Goal: Task Accomplishment & Management: Manage account settings

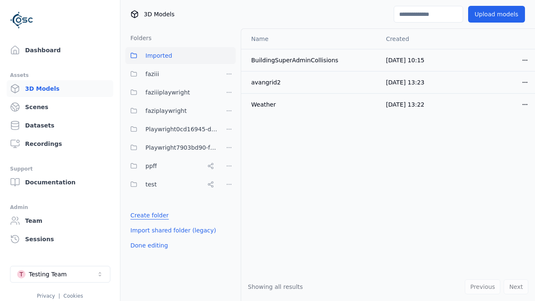
click at [147, 215] on link "Create folder" at bounding box center [149, 215] width 38 height 8
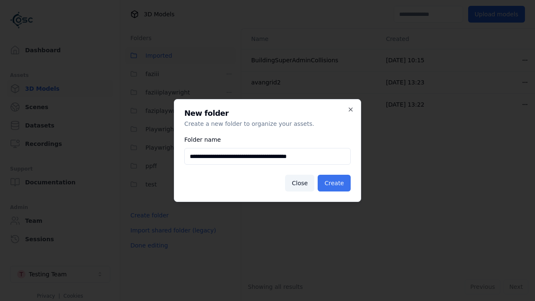
type input "**********"
click at [336, 183] on button "Create" at bounding box center [334, 183] width 33 height 17
click at [147, 253] on button "Done editing" at bounding box center [149, 245] width 48 height 15
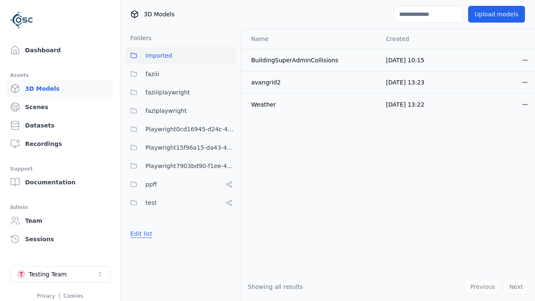
click at [140, 234] on button "Edit list" at bounding box center [141, 233] width 32 height 15
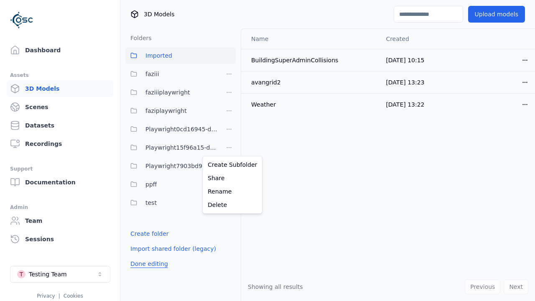
click at [229, 148] on html "Support Dashboard Assets 3D Models Scenes Datasets Recordings Support Documenta…" at bounding box center [267, 150] width 535 height 301
click at [229, 191] on div "Rename" at bounding box center [232, 191] width 56 height 13
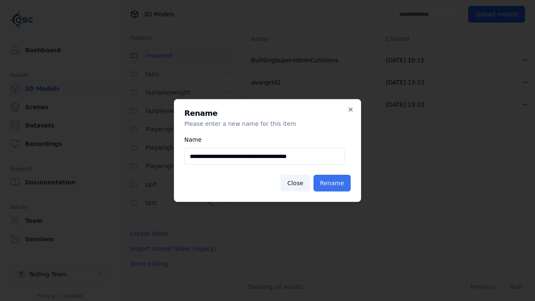
click at [265, 156] on input "**********" at bounding box center [264, 156] width 160 height 17
type input "**********"
click at [333, 183] on button "Rename" at bounding box center [331, 183] width 37 height 17
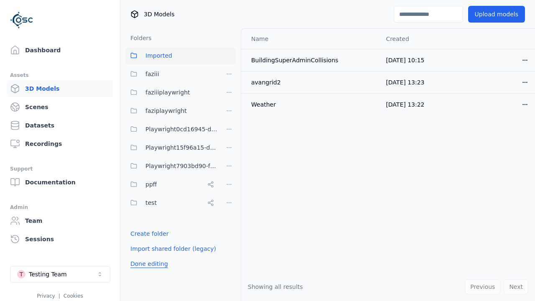
click at [147, 264] on button "Done editing" at bounding box center [149, 263] width 48 height 15
click at [140, 256] on button "Done editing" at bounding box center [149, 263] width 48 height 15
click at [229, 166] on html "Support Dashboard Assets 3D Models Scenes Datasets Recordings Support Documenta…" at bounding box center [267, 150] width 535 height 301
click at [229, 223] on div "Delete" at bounding box center [232, 222] width 56 height 13
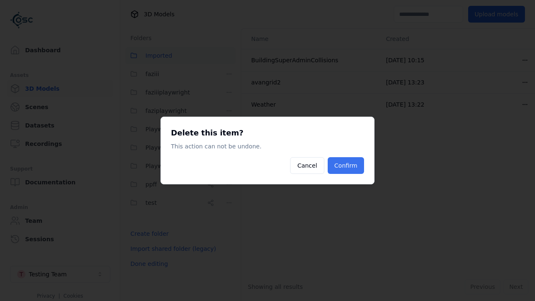
click at [347, 165] on button "Confirm" at bounding box center [346, 165] width 36 height 17
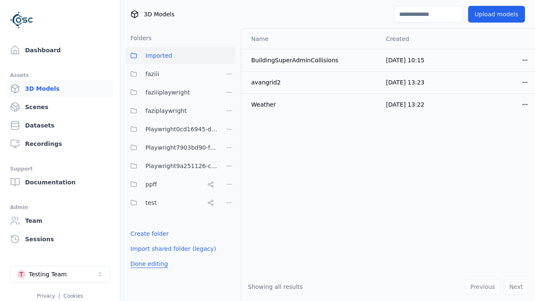
click at [147, 264] on button "Done editing" at bounding box center [149, 263] width 48 height 15
